Goal: Check status

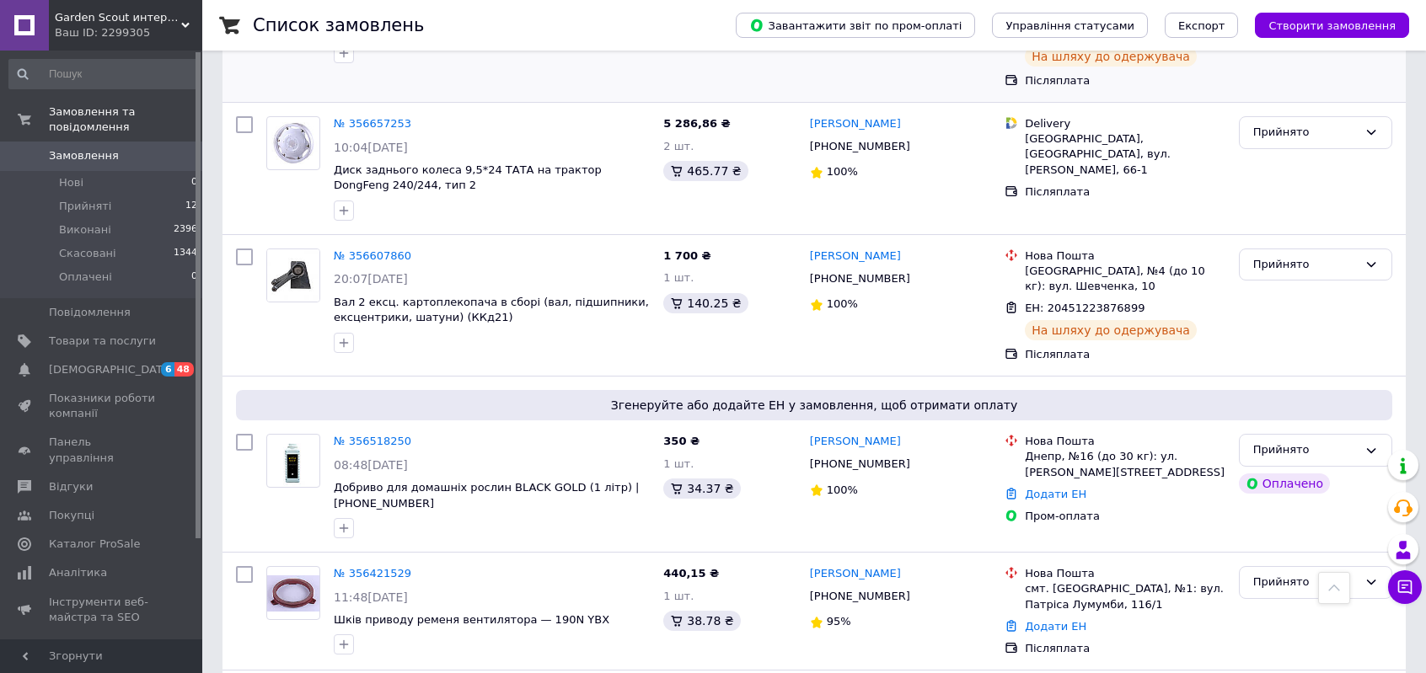
scroll to position [1124, 0]
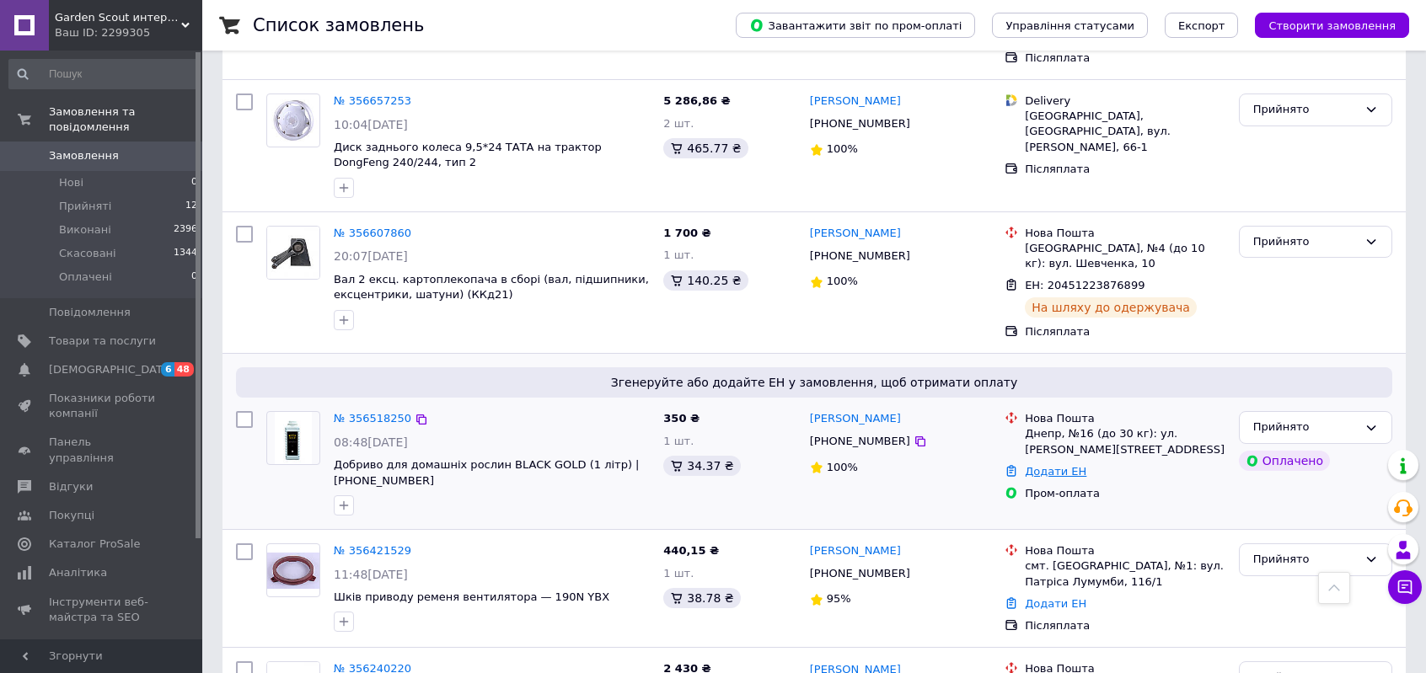
click at [1047, 465] on link "Додати ЕН" at bounding box center [1056, 471] width 62 height 13
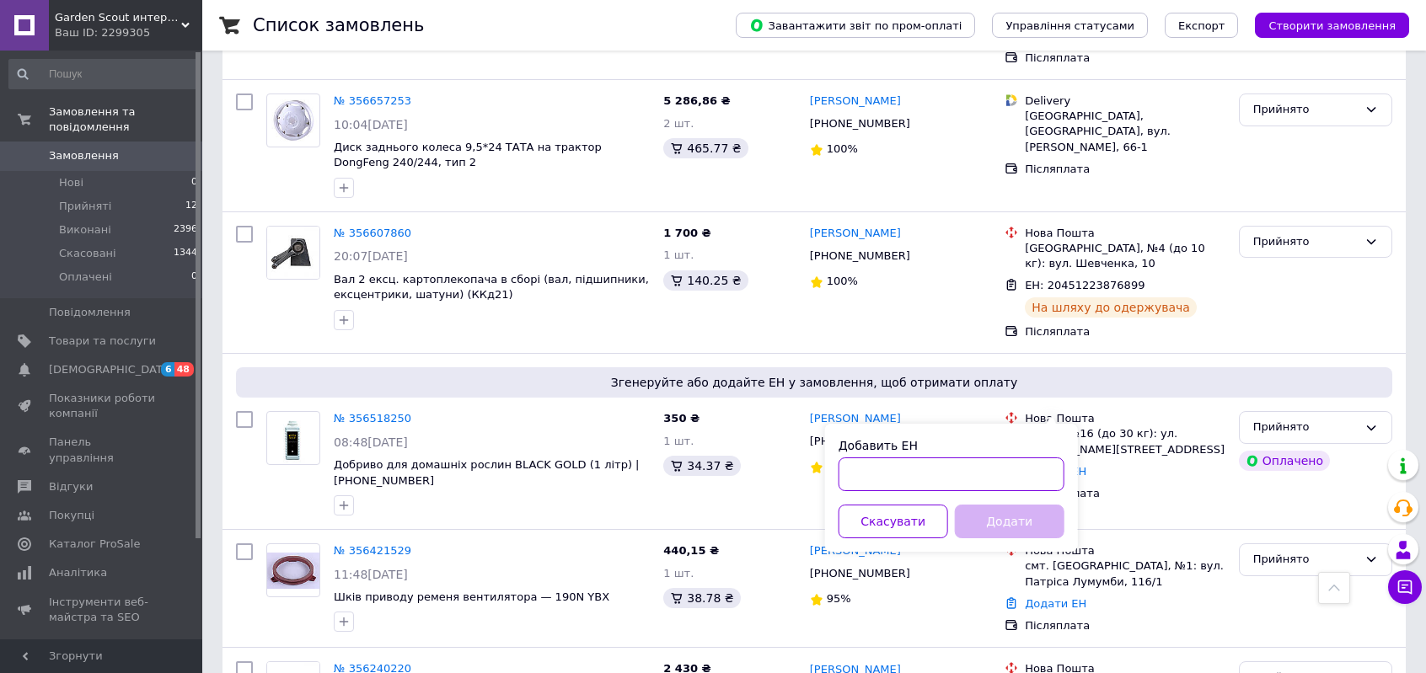
click at [895, 474] on input "Добавить ЕН" at bounding box center [952, 475] width 226 height 34
paste input "59001432258508"
type input "59001432258508"
click at [1010, 523] on button "Додати" at bounding box center [1010, 522] width 110 height 34
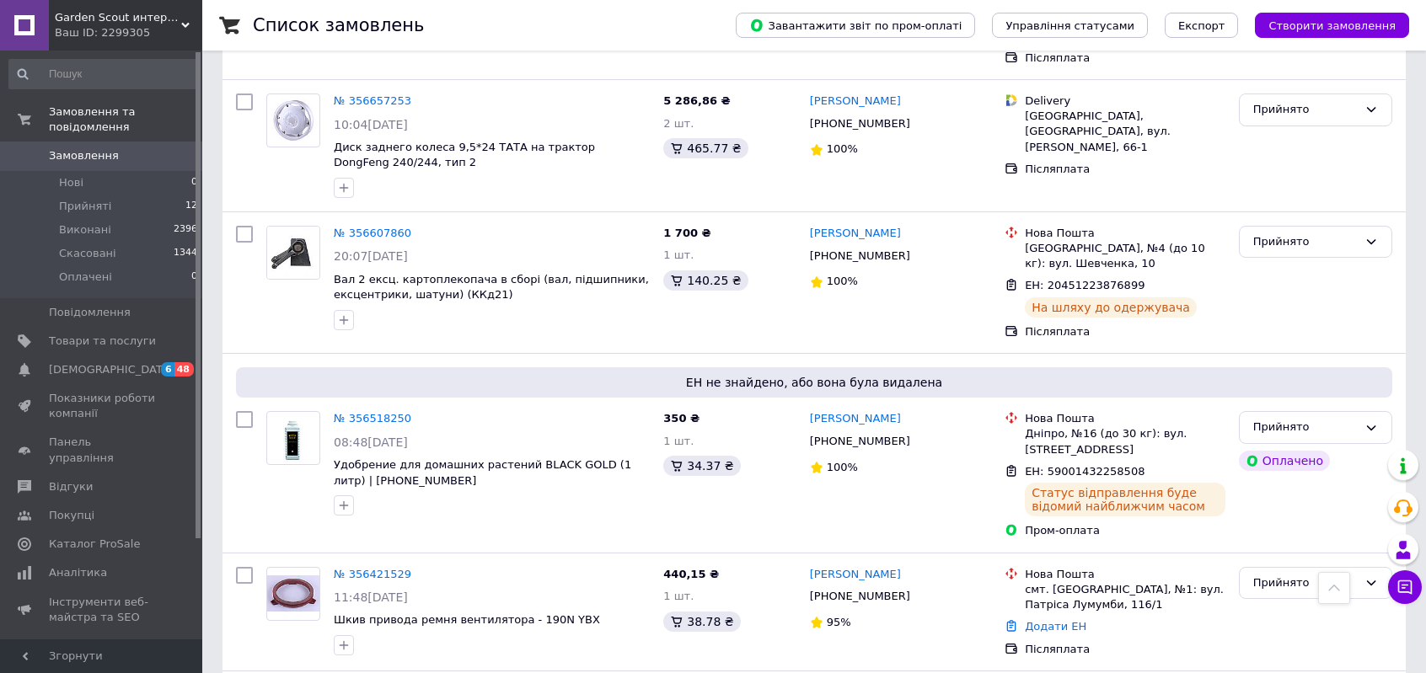
scroll to position [1140, 0]
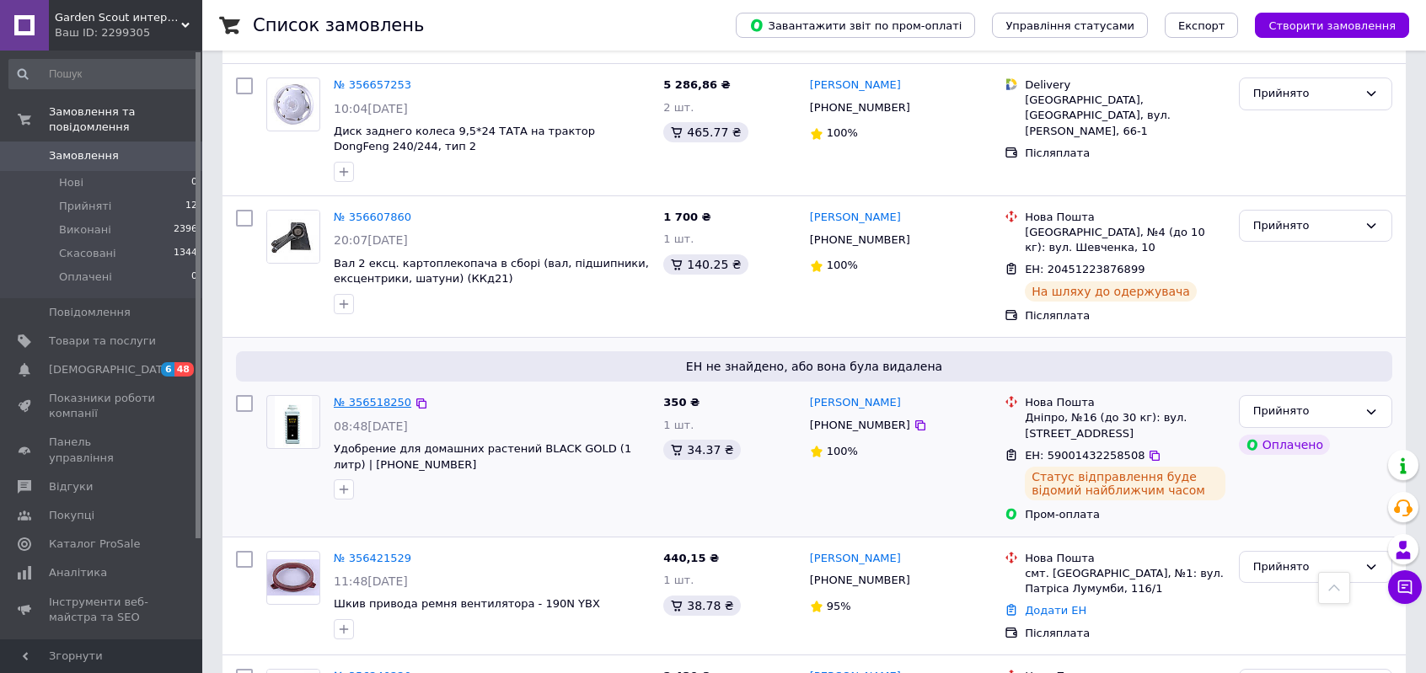
click at [374, 396] on link "№ 356518250" at bounding box center [373, 402] width 78 height 13
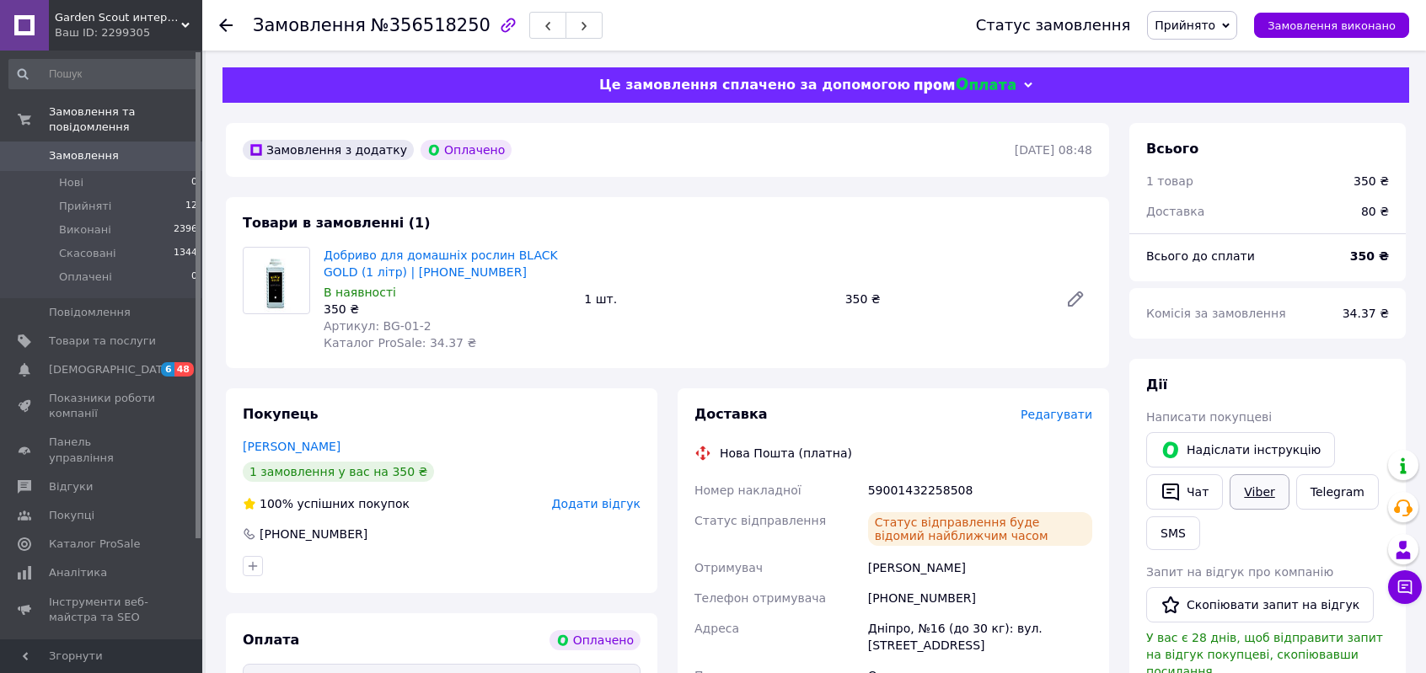
click at [1247, 489] on link "Viber" at bounding box center [1259, 492] width 59 height 35
